Goal: Check status: Check status

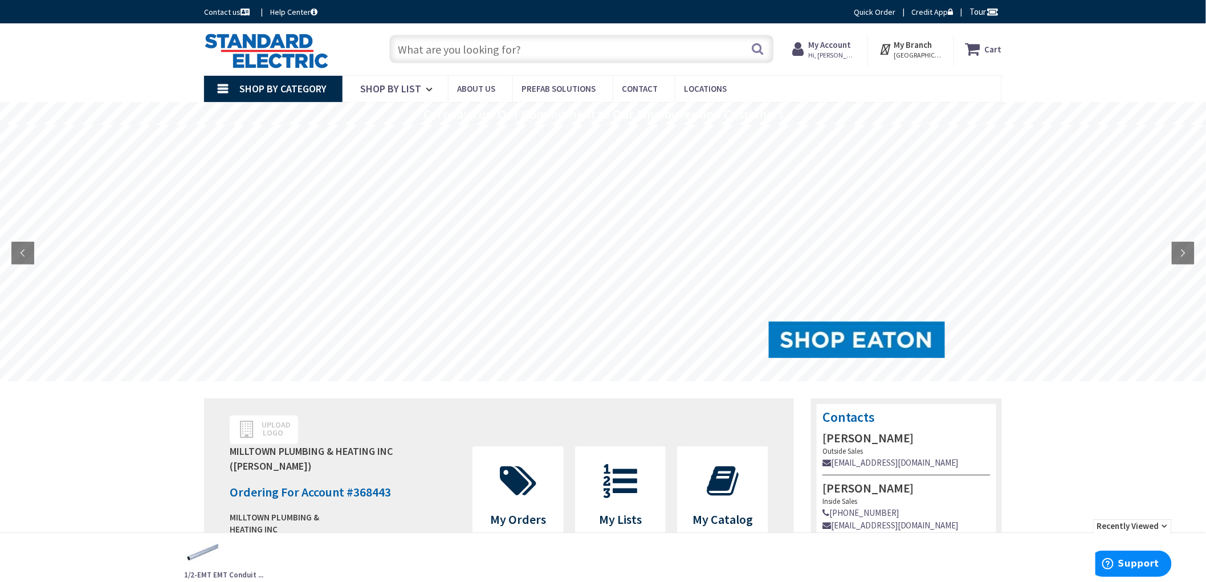
click at [852, 39] on strong "My Account" at bounding box center [830, 44] width 43 height 11
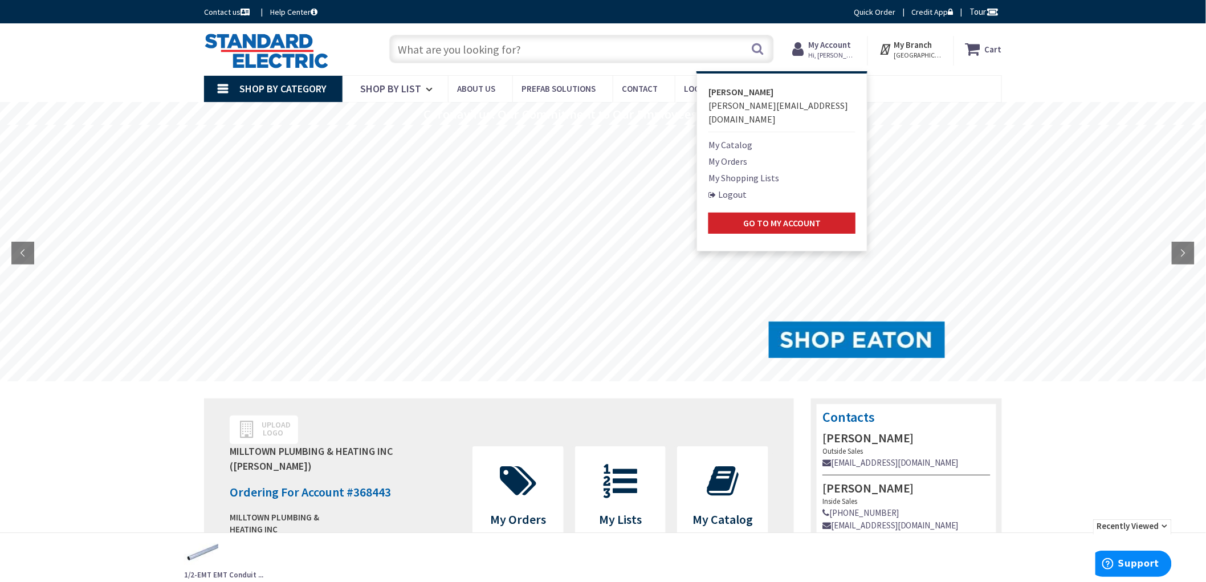
click at [747, 155] on link "My Orders" at bounding box center [728, 162] width 39 height 14
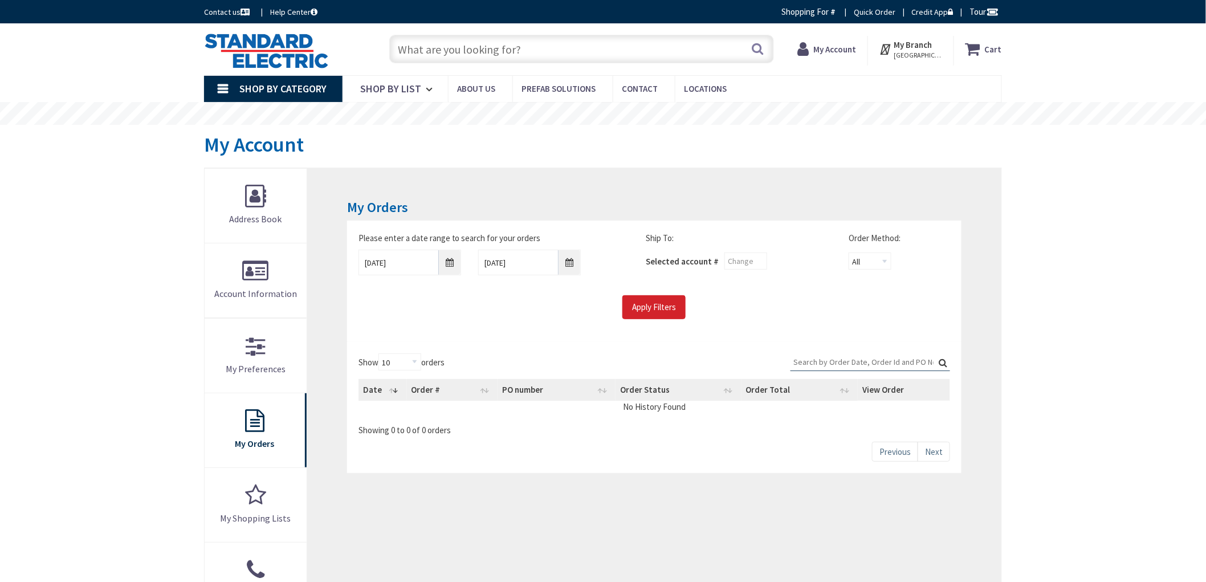
drag, startPoint x: 127, startPoint y: 418, endPoint x: 89, endPoint y: 369, distance: 62.3
click at [111, 400] on div "Skip to Content Toggle Nav Search Cart My Cart Close" at bounding box center [603, 525] width 1206 height 1004
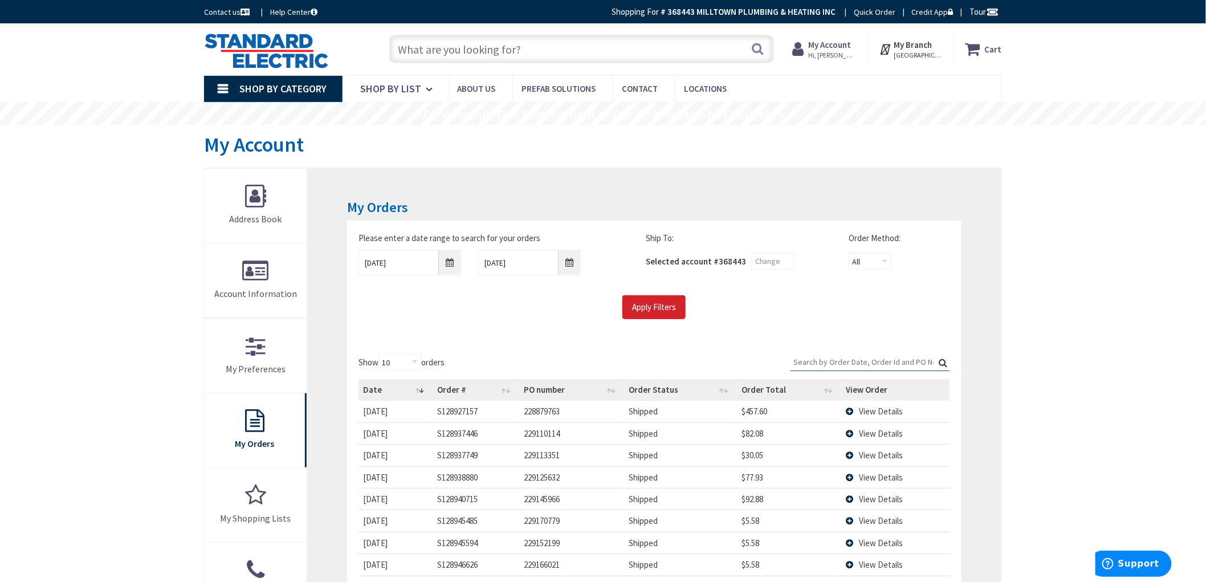
click at [1017, 301] on main "My Account My Account My Orders Please enter a date range to search for your or…" at bounding box center [603, 430] width 855 height 610
click at [662, 300] on input "Apply Filters" at bounding box center [654, 307] width 63 height 24
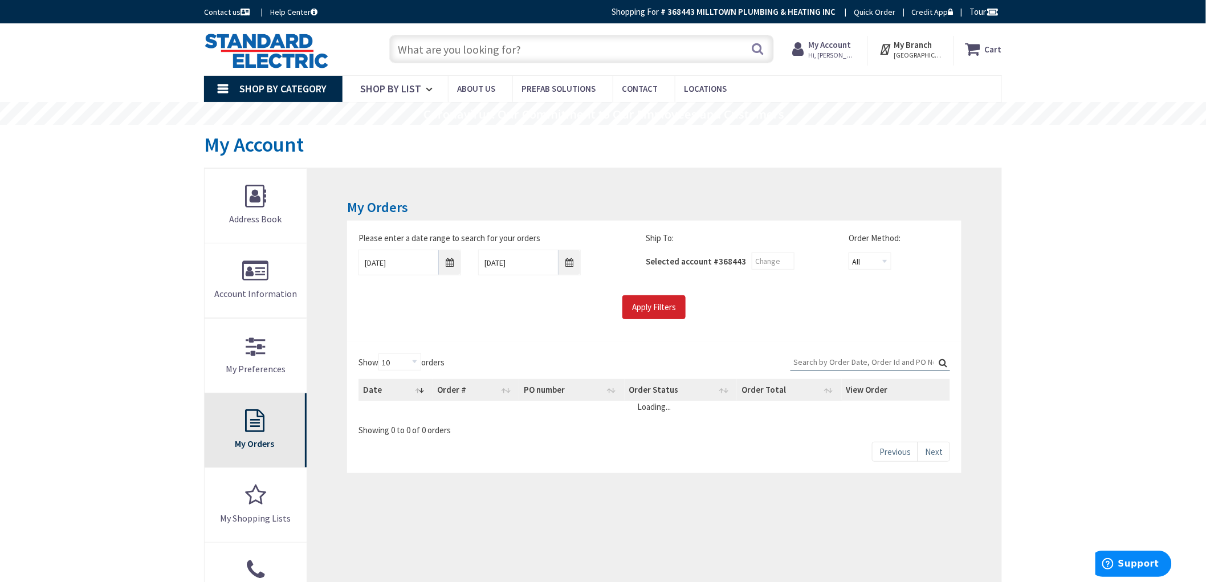
click at [254, 432] on link "My Orders" at bounding box center [256, 430] width 102 height 74
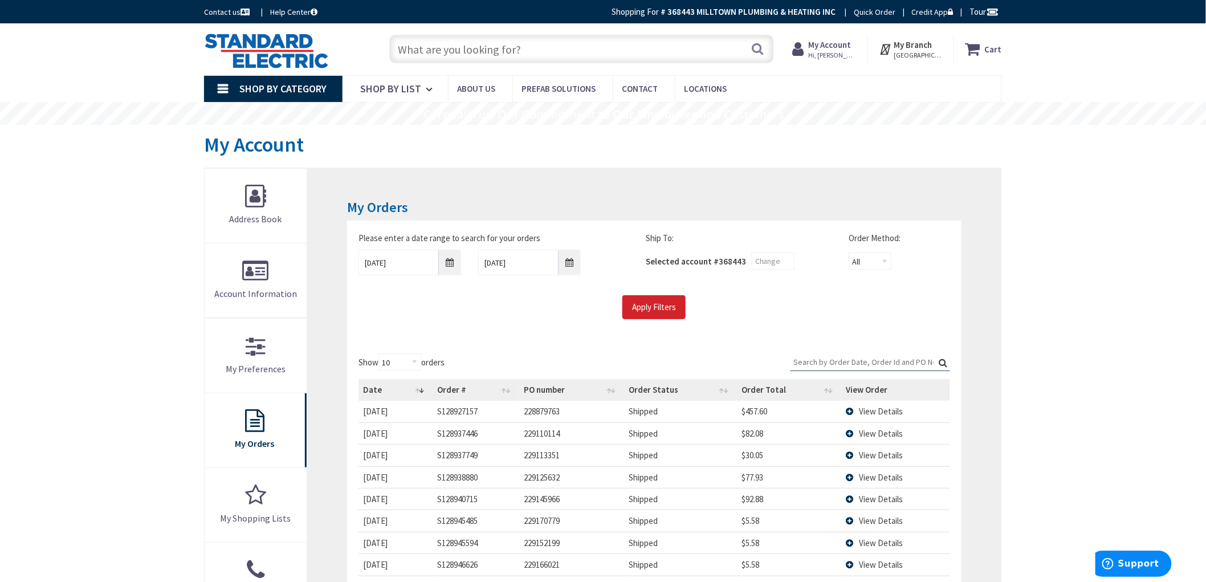
click at [901, 358] on input "Search:" at bounding box center [871, 361] width 160 height 17
paste input "93284101"
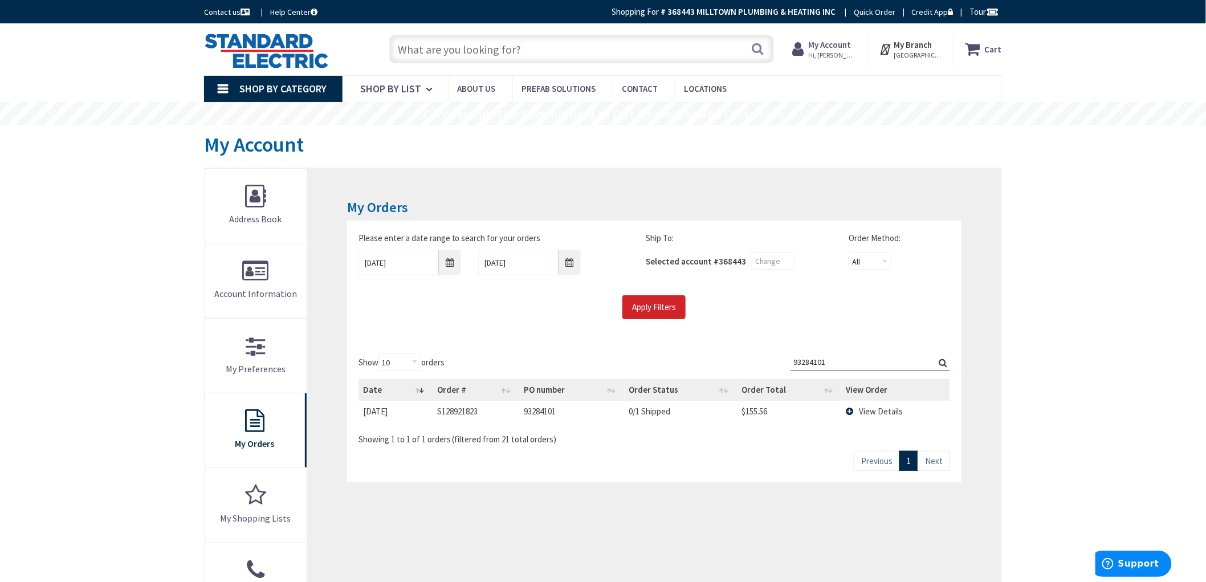
type input "93284101"
click at [874, 408] on span "View Details" at bounding box center [882, 411] width 44 height 11
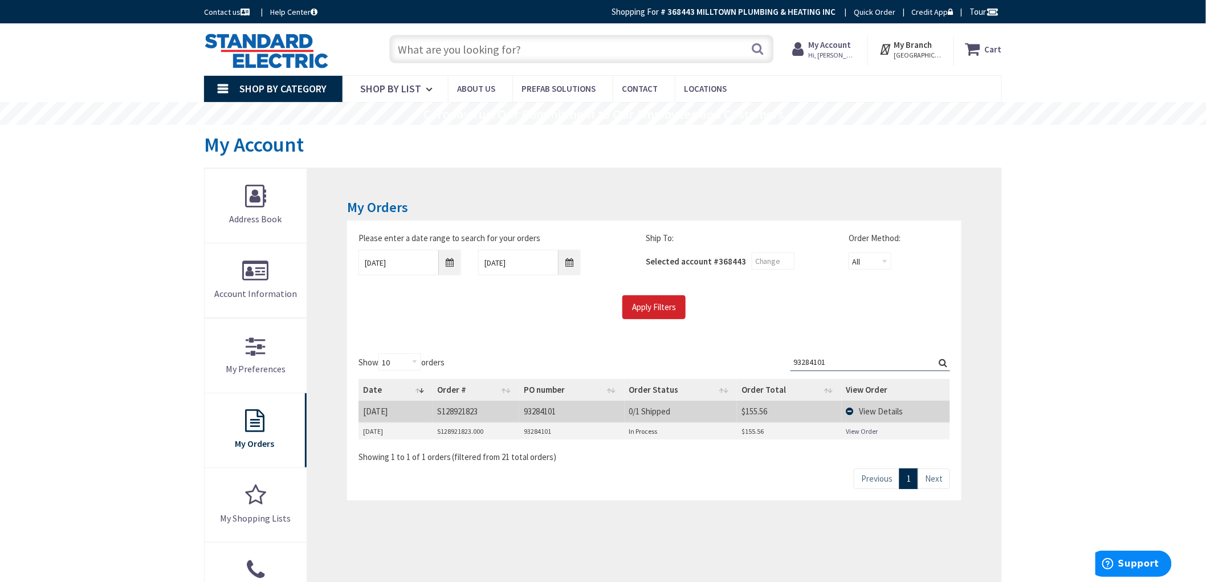
click at [863, 429] on link "View Order" at bounding box center [863, 431] width 32 height 10
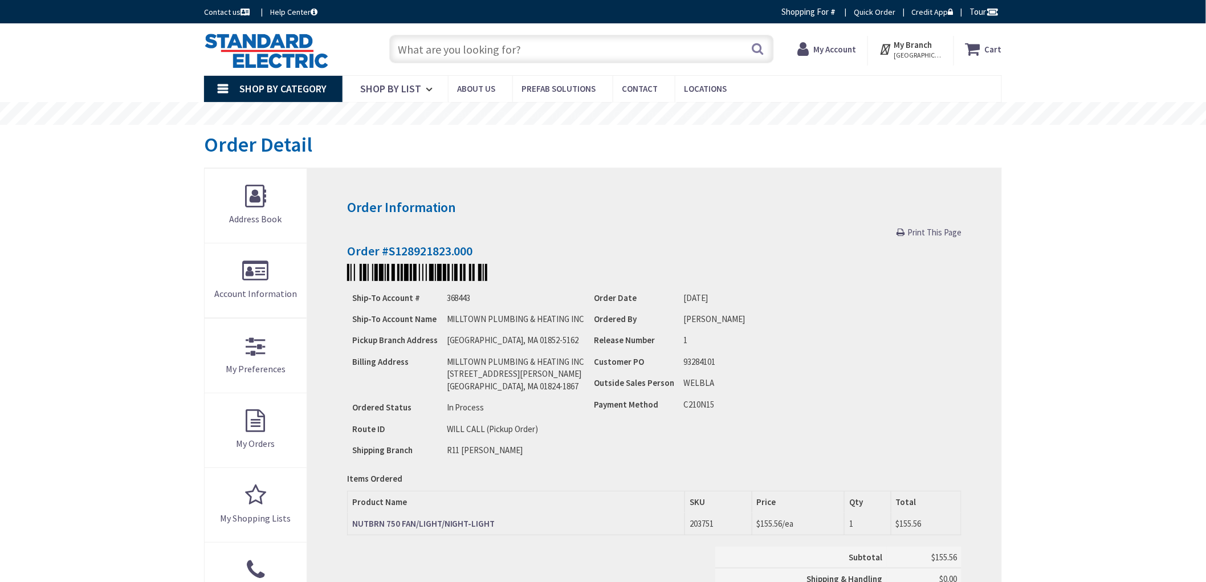
click at [39, 145] on div "Skip to Content Toggle Nav Search Cart My Cart Close" at bounding box center [603, 528] width 1206 height 1011
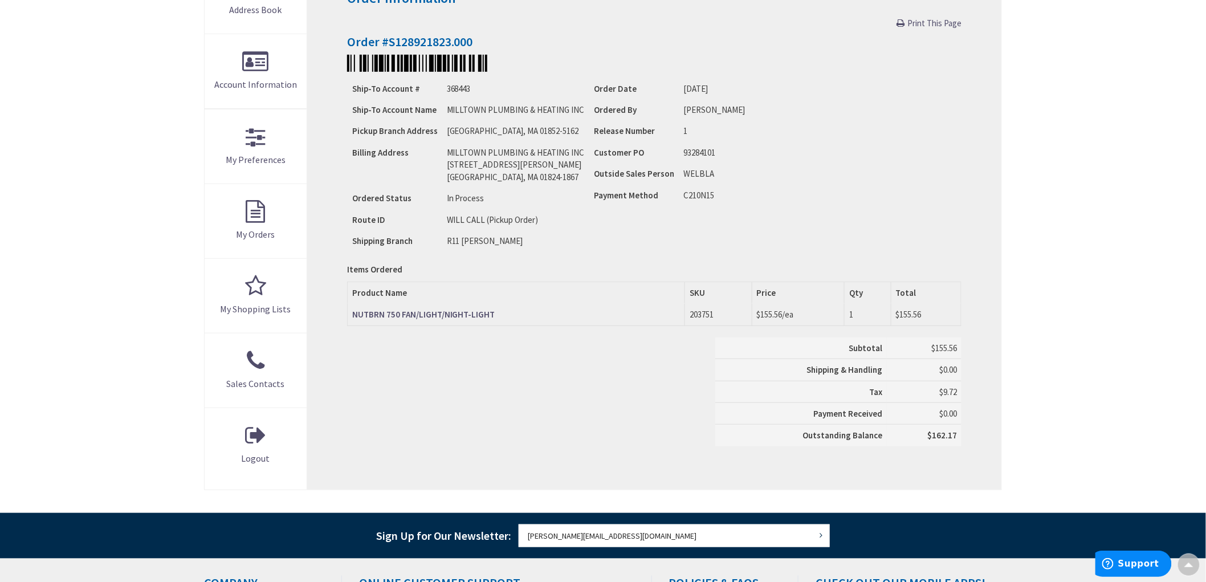
scroll to position [190, 0]
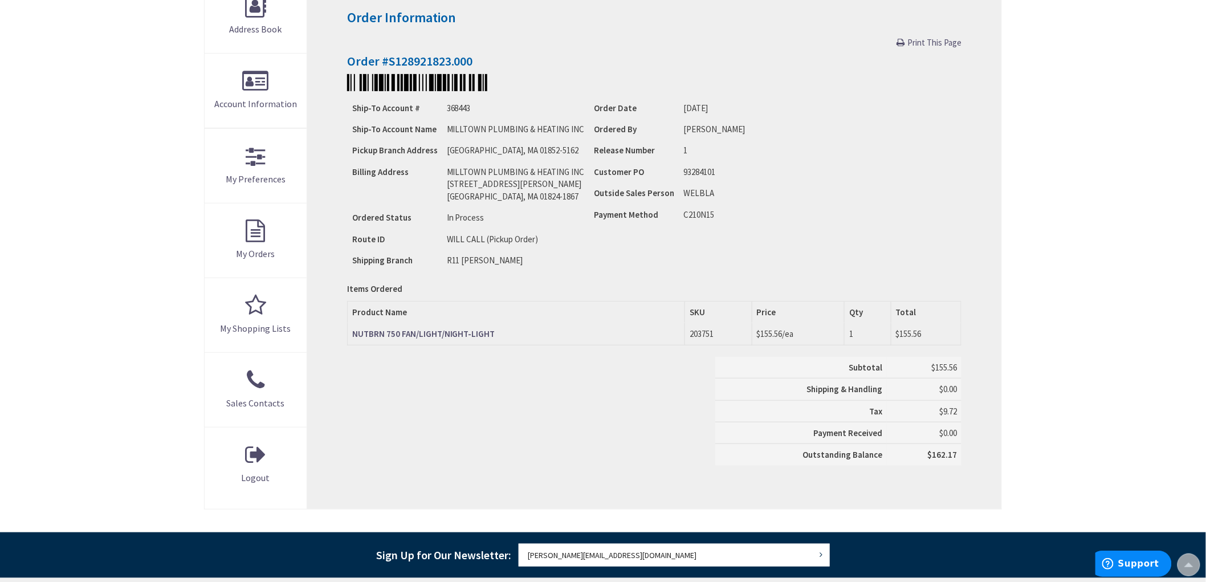
drag, startPoint x: 21, startPoint y: 111, endPoint x: 24, endPoint y: 117, distance: 6.9
click at [24, 117] on div "Skip to Content Toggle Nav Search Cart My Cart Close" at bounding box center [603, 339] width 1206 height 1011
click at [139, 223] on div "Skip to Content Toggle Nav Search Cart My Cart Close" at bounding box center [603, 339] width 1206 height 1011
click at [164, 205] on div "Skip to Content Toggle Nav Search Cart My Cart Close" at bounding box center [603, 339] width 1206 height 1011
click at [160, 203] on div "Skip to Content Toggle Nav Search Cart My Cart Close" at bounding box center [603, 339] width 1206 height 1011
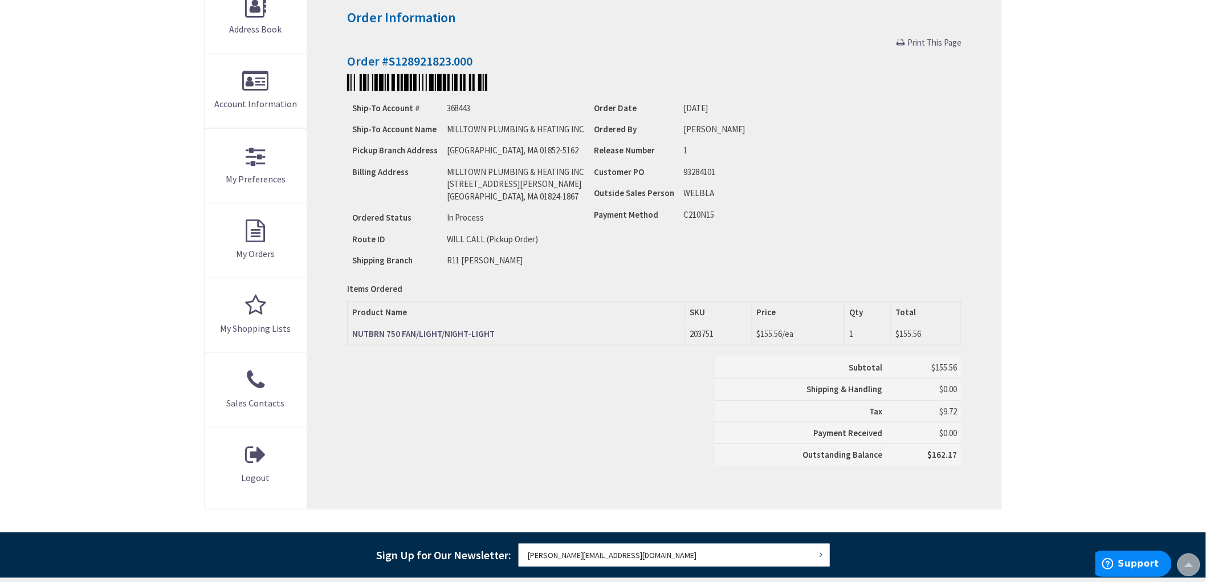
click at [162, 204] on div "Skip to Content Toggle Nav Search Cart My Cart Close" at bounding box center [603, 339] width 1206 height 1011
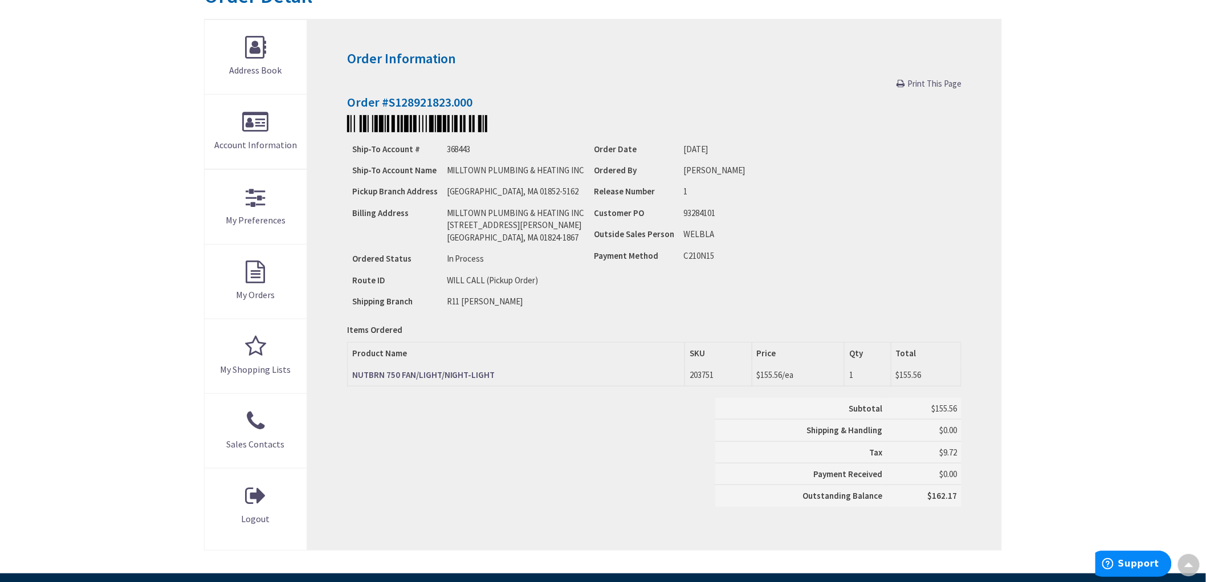
scroll to position [127, 0]
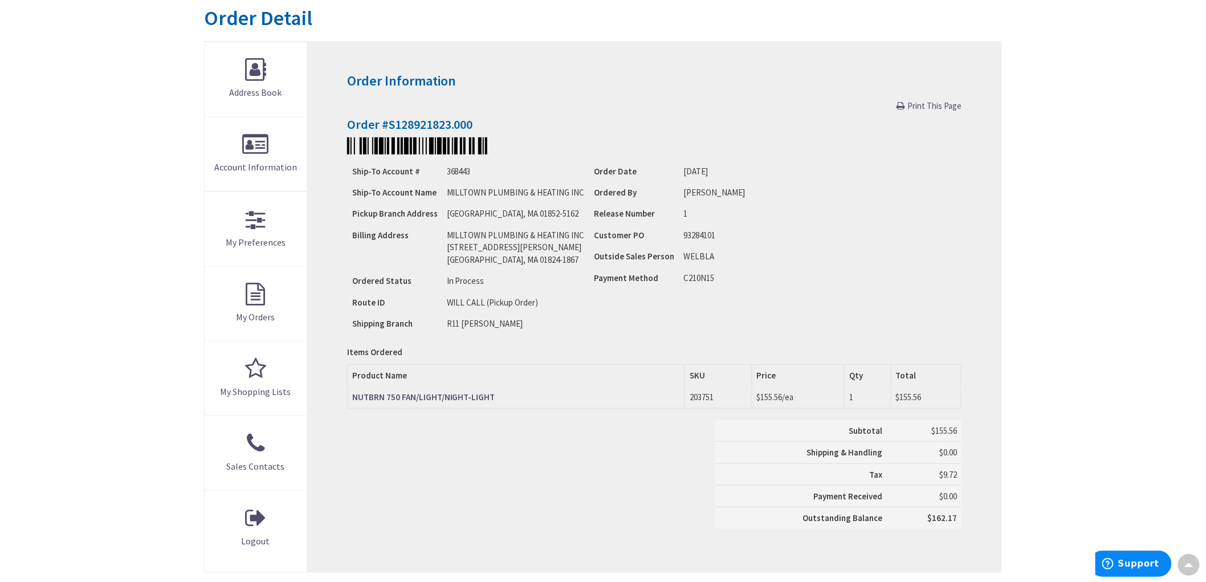
click at [111, 265] on div "Skip to Content Toggle Nav Search Cart My Cart Close" at bounding box center [603, 402] width 1206 height 1011
click at [104, 270] on div "Skip to Content Toggle Nav Search Cart My Cart Close" at bounding box center [603, 402] width 1206 height 1011
click at [975, 221] on div "Order Information Print This Page Order #S128921823.000 Ship-To Account # 36844…" at bounding box center [654, 307] width 694 height 531
click at [738, 278] on li "C210N15" at bounding box center [722, 278] width 76 height 12
click at [731, 278] on li "C210N15" at bounding box center [722, 278] width 76 height 12
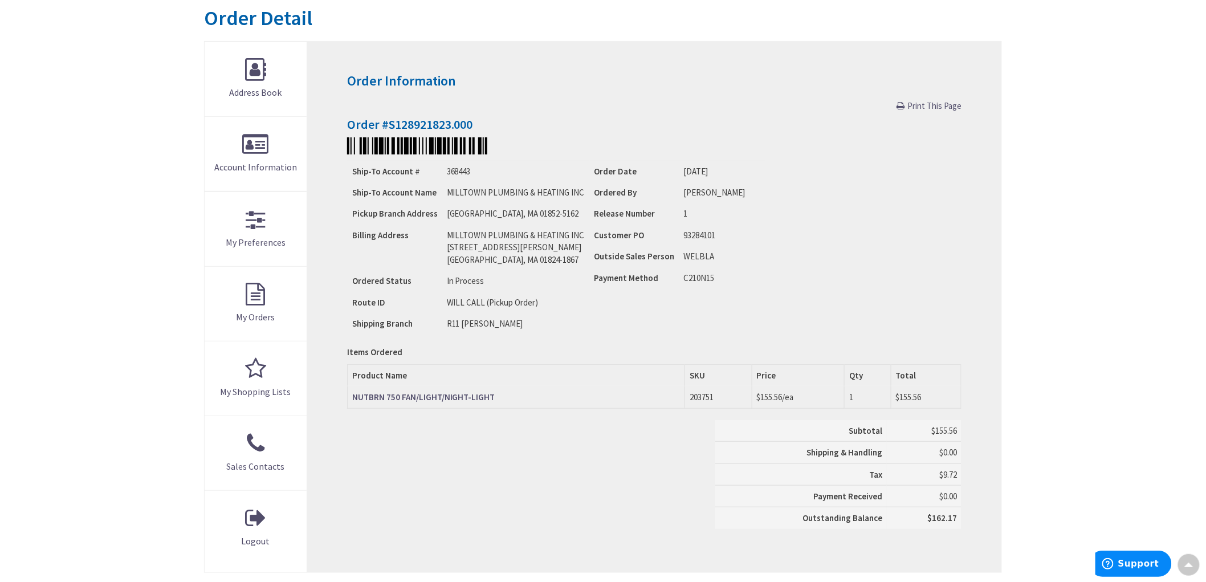
click at [757, 238] on div "Ship-To Account # 368443 Ship-To Account Name MILLTOWN PLUMBING & HEATING INC P…" at bounding box center [654, 247] width 615 height 175
click at [134, 254] on div "Skip to Content Toggle Nav Search Cart My Cart Close" at bounding box center [603, 402] width 1206 height 1011
click at [145, 291] on div "Skip to Content Toggle Nav Search Cart My Cart Close" at bounding box center [603, 402] width 1206 height 1011
click at [109, 326] on div "Skip to Content Toggle Nav Search Cart My Cart Close" at bounding box center [603, 402] width 1206 height 1011
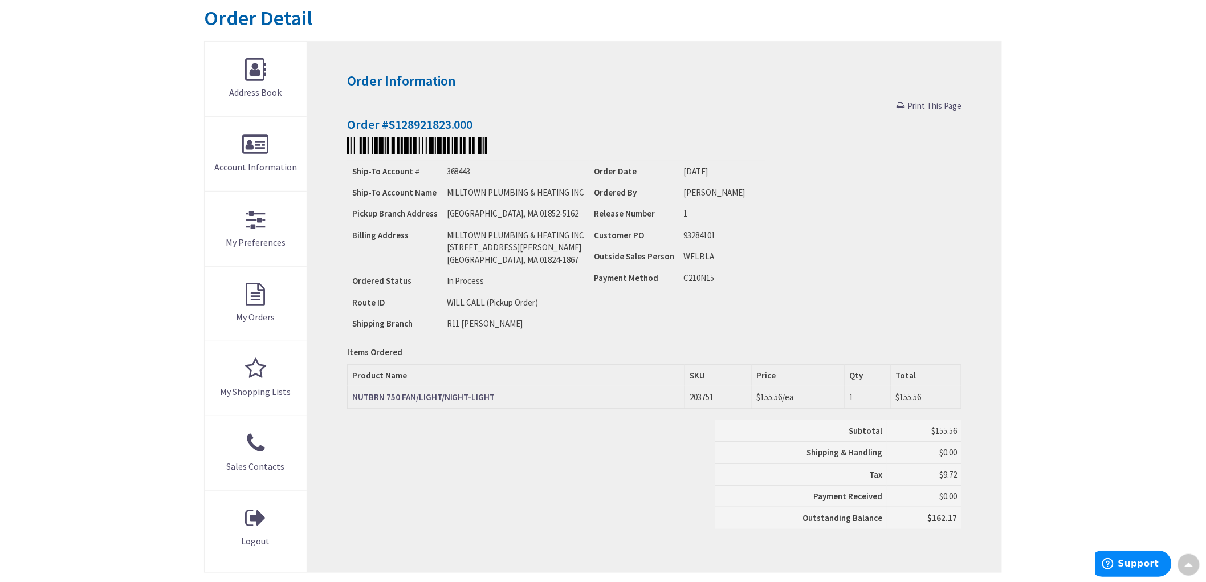
drag, startPoint x: 111, startPoint y: 326, endPoint x: 116, endPoint y: 321, distance: 6.9
click at [116, 327] on div "Skip to Content Toggle Nav Search Cart My Cart Close" at bounding box center [603, 402] width 1206 height 1011
click at [114, 326] on div "Skip to Content Toggle Nav Search Cart My Cart Close" at bounding box center [603, 402] width 1206 height 1011
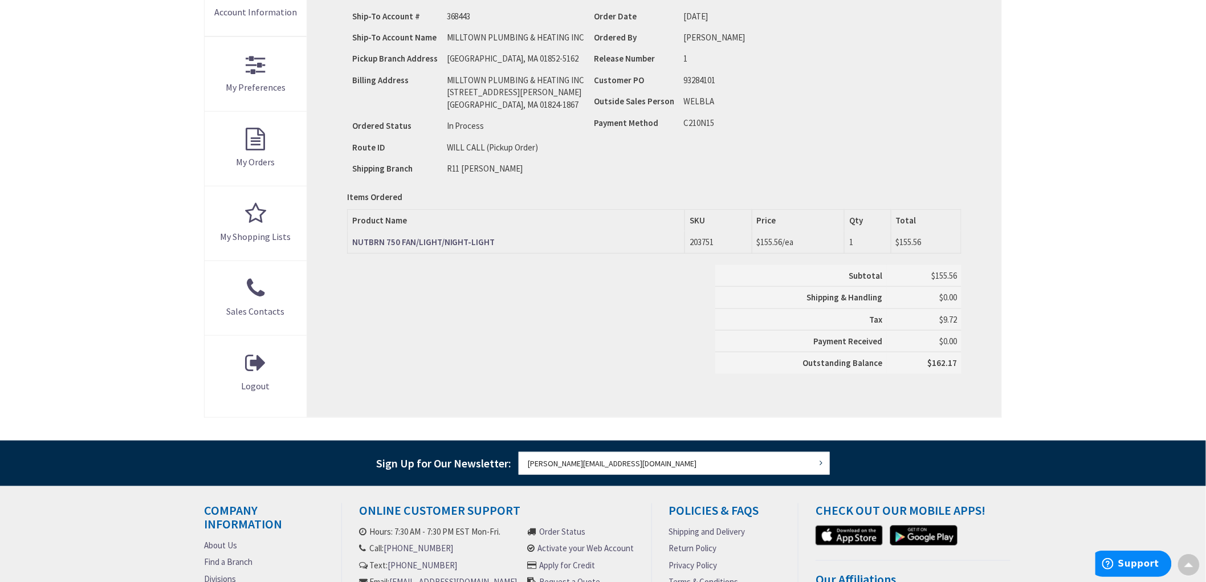
scroll to position [63, 0]
